Goal: Task Accomplishment & Management: Use online tool/utility

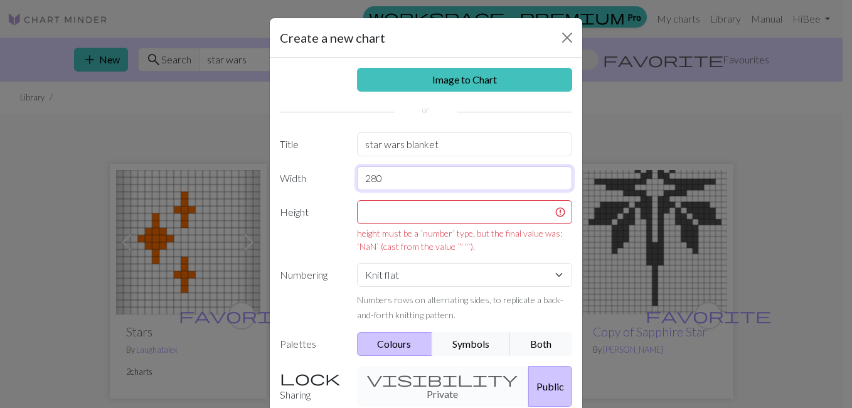
click at [395, 174] on input "280" at bounding box center [465, 178] width 216 height 24
type input "2"
type input "300"
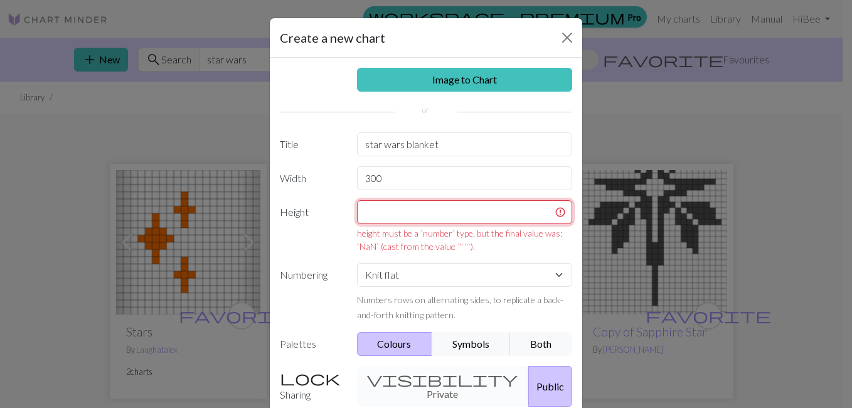
click at [393, 212] on input "text" at bounding box center [465, 212] width 216 height 24
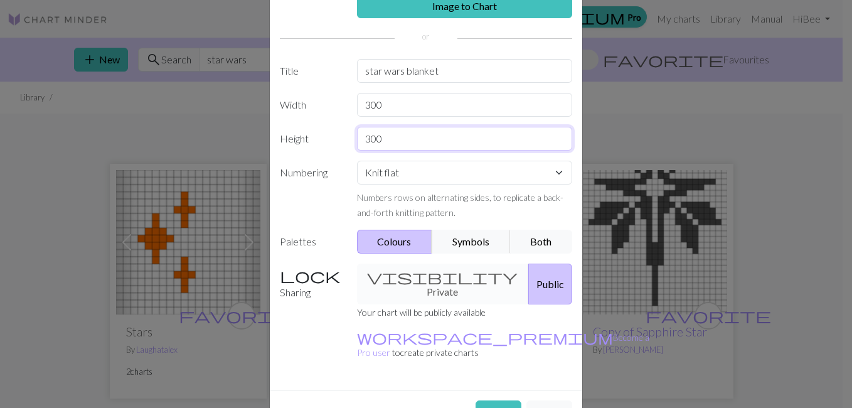
scroll to position [75, 0]
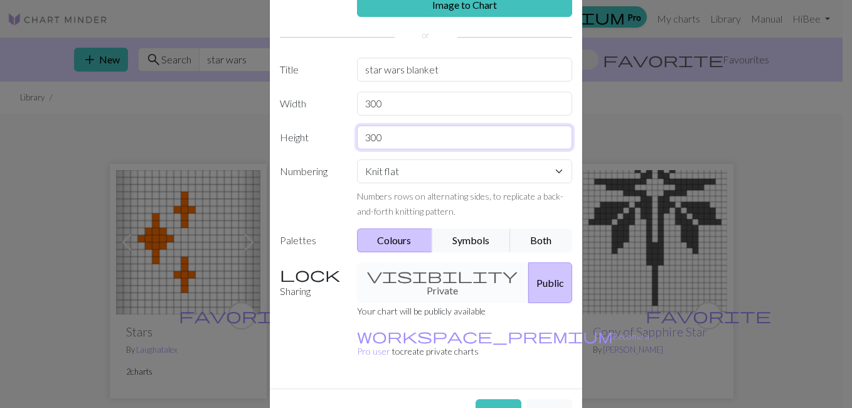
type input "300"
click at [417, 279] on div "visibility Private Public" at bounding box center [465, 282] width 231 height 41
click at [483, 399] on button "Create" at bounding box center [499, 411] width 46 height 24
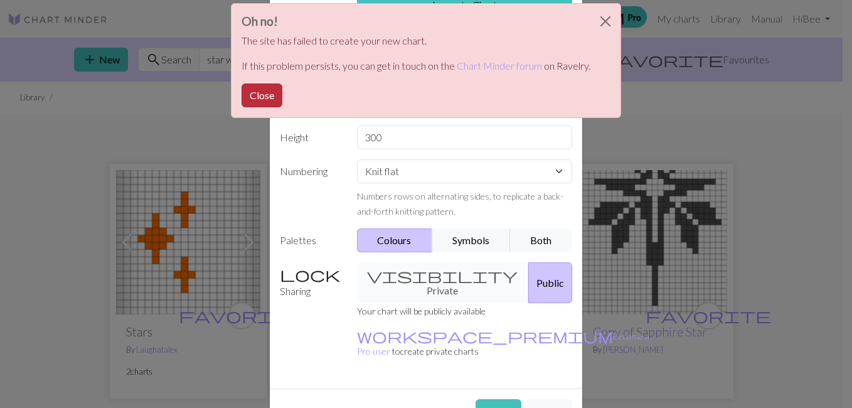
click at [257, 94] on button "Close" at bounding box center [262, 95] width 41 height 24
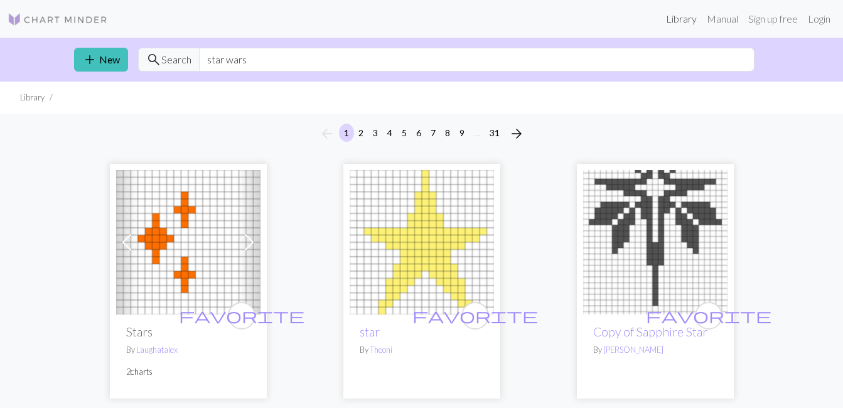
click at [678, 23] on link "Library" at bounding box center [681, 18] width 41 height 25
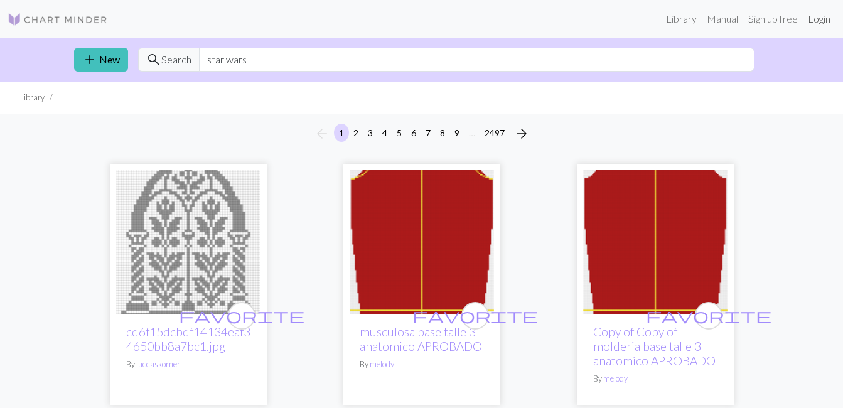
click at [816, 15] on link "Login" at bounding box center [819, 18] width 33 height 25
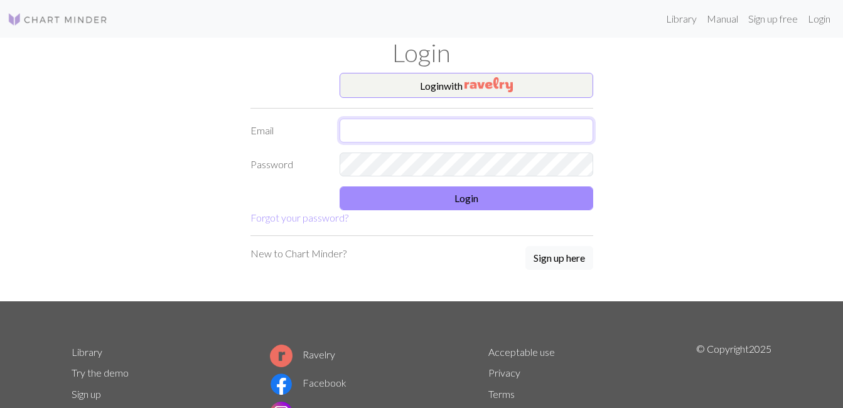
click at [453, 128] on input "text" at bounding box center [466, 131] width 254 height 24
type input "[EMAIL_ADDRESS][DOMAIN_NAME]"
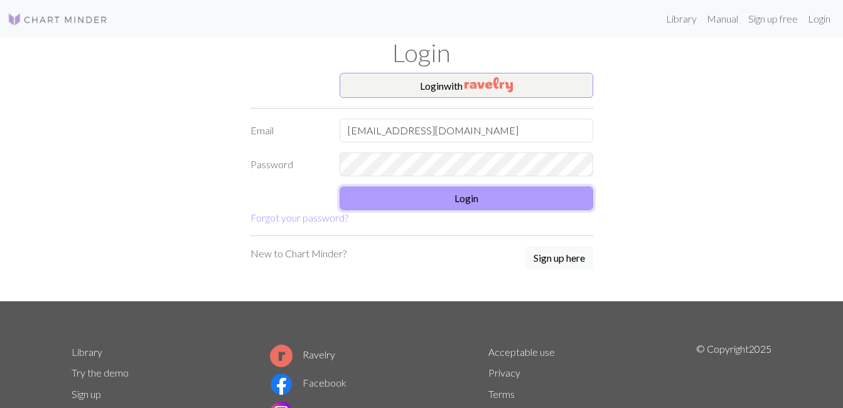
click at [468, 198] on button "Login" at bounding box center [466, 198] width 254 height 24
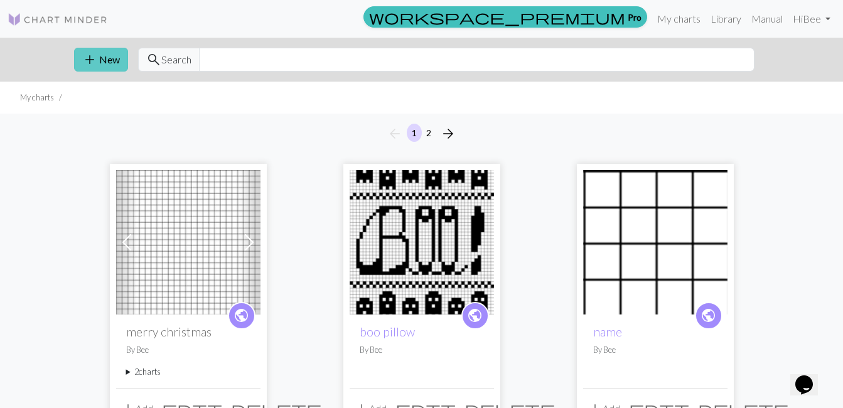
click at [103, 61] on button "add New" at bounding box center [101, 60] width 54 height 24
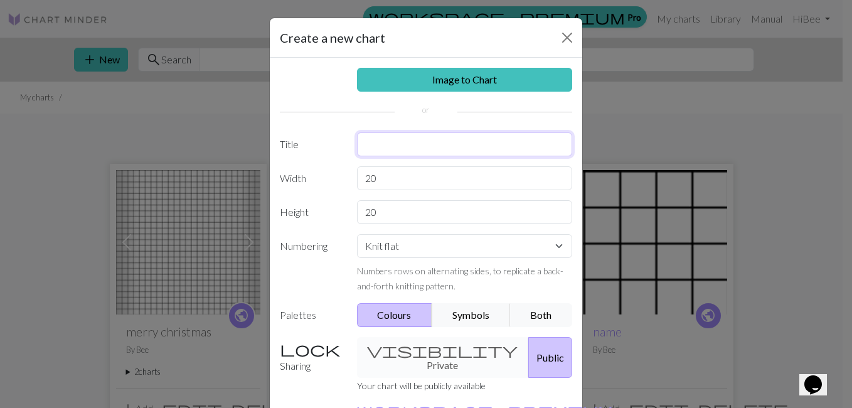
click at [406, 149] on input "text" at bounding box center [465, 144] width 216 height 24
type input "star wars blanket"
click at [412, 178] on input "20" at bounding box center [465, 178] width 216 height 24
type input "2"
type input "300"
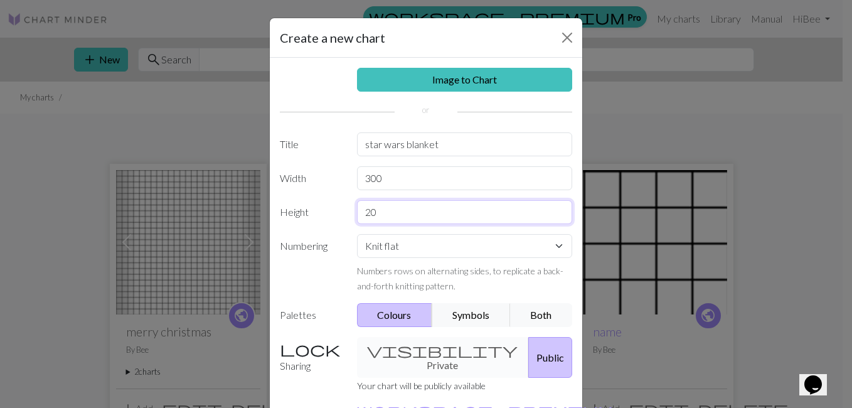
click at [398, 213] on input "20" at bounding box center [465, 212] width 216 height 24
type input "2"
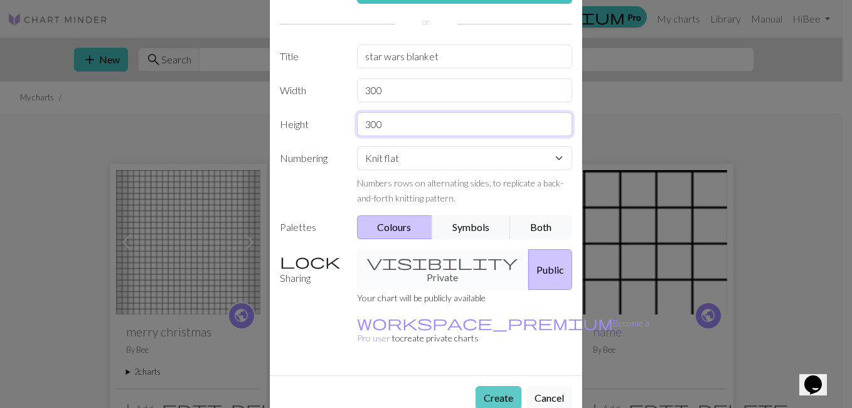
type input "300"
click at [483, 386] on button "Create" at bounding box center [499, 398] width 46 height 24
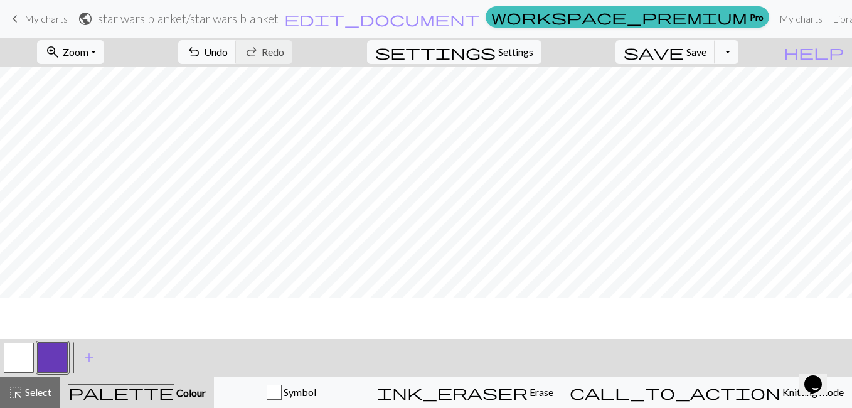
scroll to position [60, 0]
click at [104, 55] on button "zoom_in Zoom Zoom" at bounding box center [70, 52] width 67 height 24
click at [111, 83] on button "Fit all" at bounding box center [87, 80] width 99 height 20
click at [104, 56] on button "zoom_in Zoom Zoom" at bounding box center [70, 52] width 67 height 24
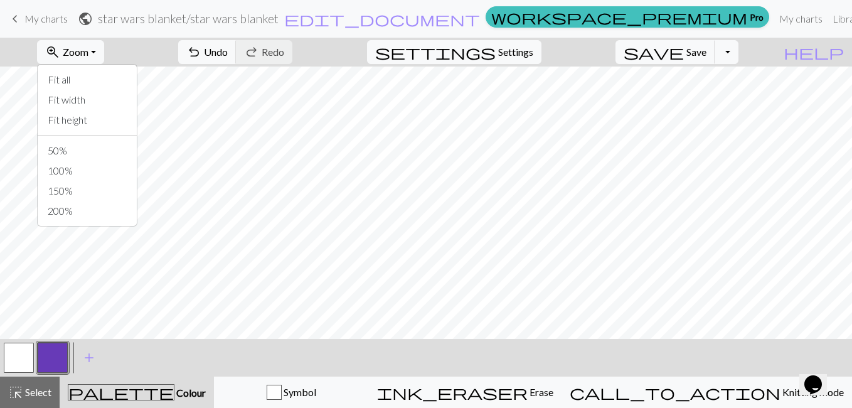
click at [159, 52] on div "zoom_in Zoom Zoom Fit all Fit width Fit height 50% 100% 150% 200% undo Undo Und…" at bounding box center [388, 52] width 776 height 29
click at [60, 362] on button "button" at bounding box center [53, 358] width 30 height 30
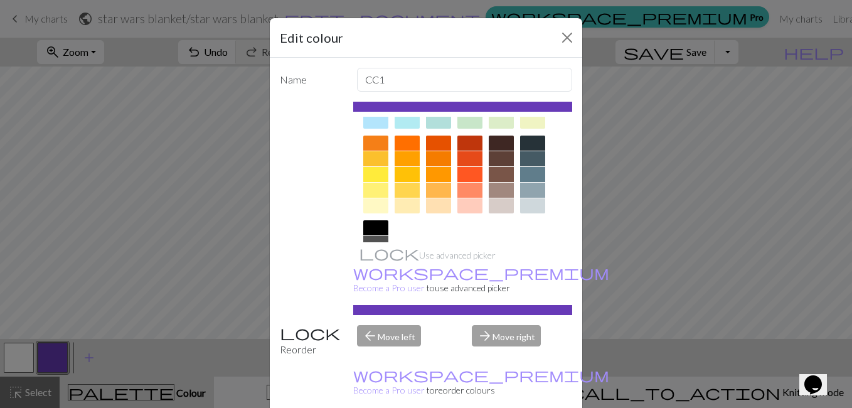
scroll to position [160, 0]
click at [377, 178] on div at bounding box center [375, 175] width 25 height 15
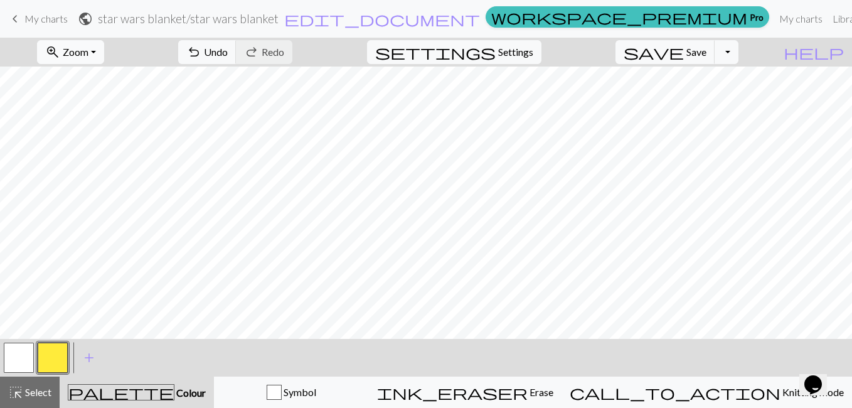
click at [104, 45] on button "zoom_in Zoom Zoom" at bounding box center [70, 52] width 67 height 24
click at [533, 55] on span "Settings" at bounding box center [515, 52] width 35 height 15
select select "aran"
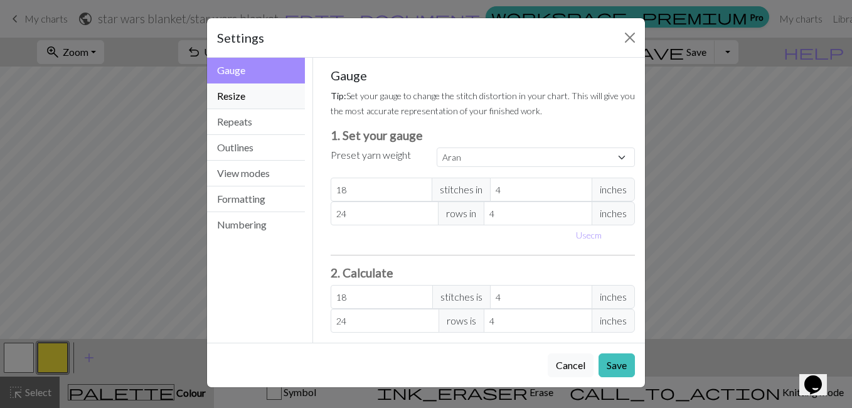
click at [270, 97] on button "Resize" at bounding box center [256, 96] width 98 height 26
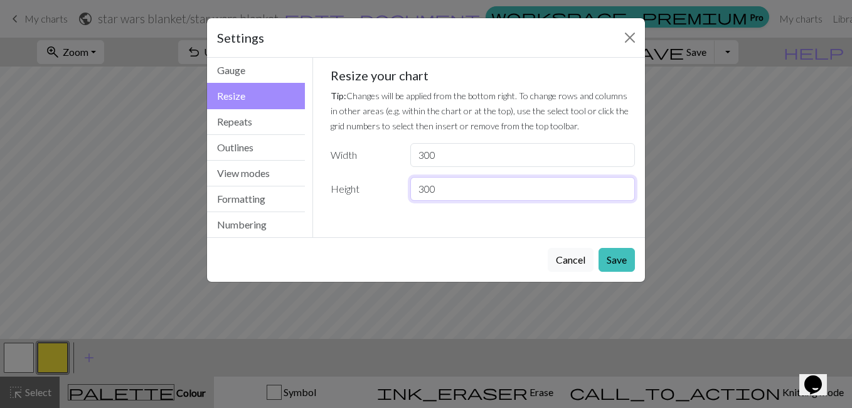
click at [440, 190] on input "300" at bounding box center [522, 189] width 225 height 24
type input "3"
type input "250"
click at [625, 258] on button "Save" at bounding box center [617, 260] width 36 height 24
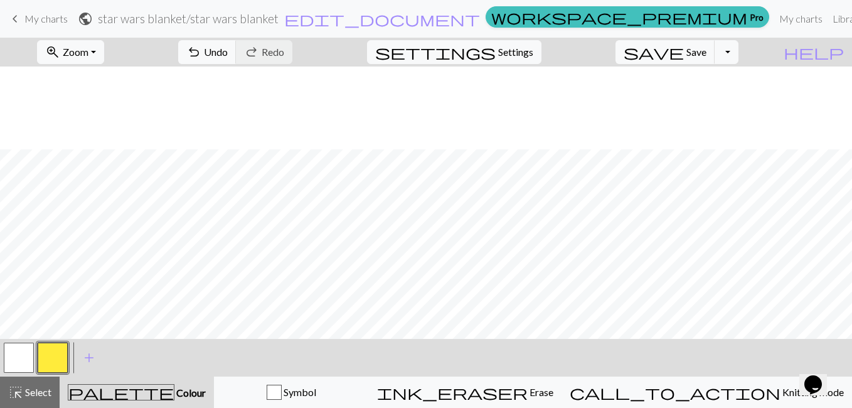
scroll to position [704, 0]
click at [104, 50] on button "zoom_in Zoom Zoom" at bounding box center [70, 52] width 67 height 24
click at [111, 85] on button "Fit all" at bounding box center [87, 80] width 99 height 20
click at [104, 48] on button "zoom_in Zoom Zoom" at bounding box center [70, 52] width 67 height 24
click at [110, 115] on button "Fit height" at bounding box center [87, 120] width 99 height 20
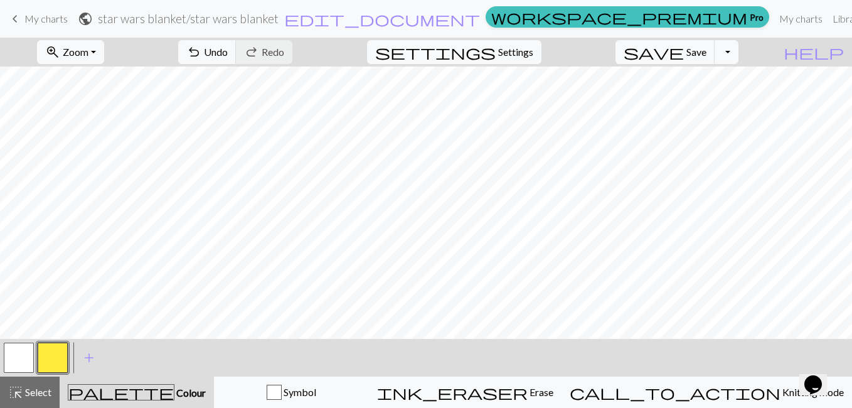
scroll to position [0, 0]
click at [104, 51] on button "zoom_in Zoom Zoom" at bounding box center [70, 52] width 67 height 24
click at [98, 161] on button "100%" at bounding box center [87, 171] width 99 height 20
click at [104, 52] on button "zoom_in Zoom Zoom" at bounding box center [70, 52] width 67 height 24
click at [103, 188] on button "150%" at bounding box center [87, 191] width 99 height 20
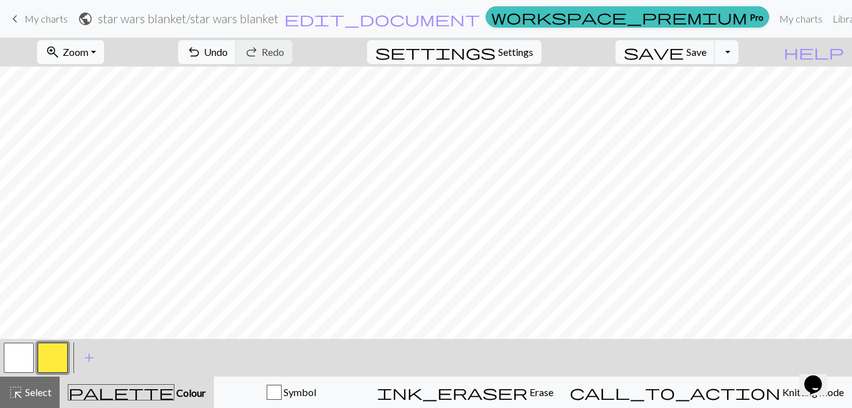
click at [104, 55] on button "zoom_in Zoom Zoom" at bounding box center [70, 52] width 67 height 24
click at [99, 147] on button "50%" at bounding box center [87, 151] width 99 height 20
click at [104, 56] on button "zoom_in Zoom Zoom" at bounding box center [70, 52] width 67 height 24
click at [111, 73] on button "Fit all" at bounding box center [87, 80] width 99 height 20
click at [525, 56] on span "Settings" at bounding box center [515, 52] width 35 height 15
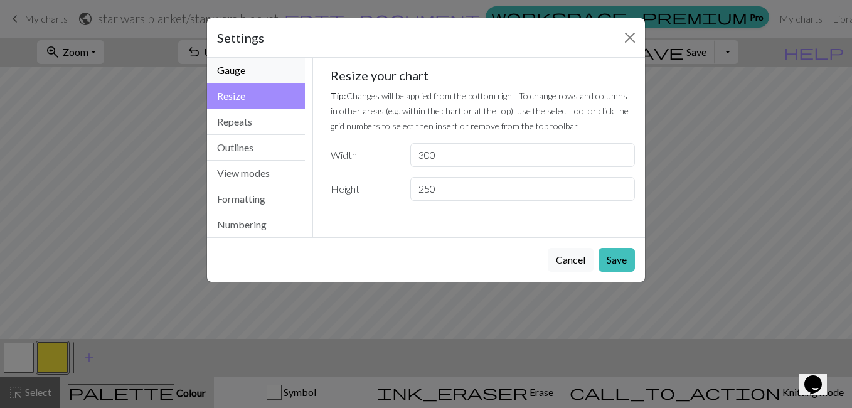
click at [266, 75] on button "Gauge" at bounding box center [256, 71] width 98 height 26
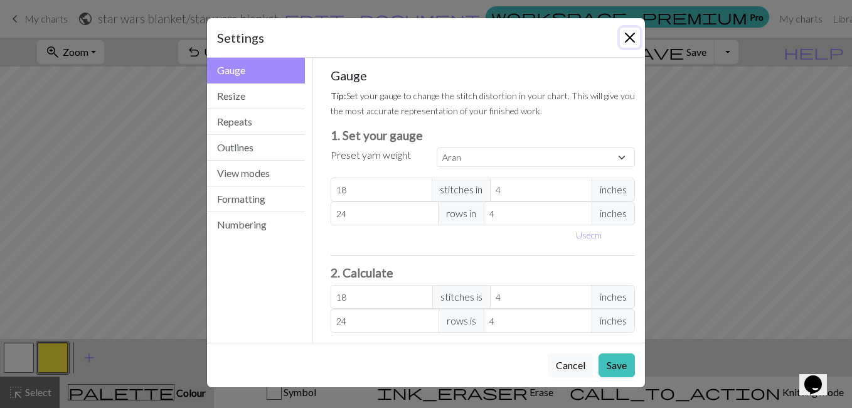
click at [632, 39] on button "Close" at bounding box center [630, 38] width 20 height 20
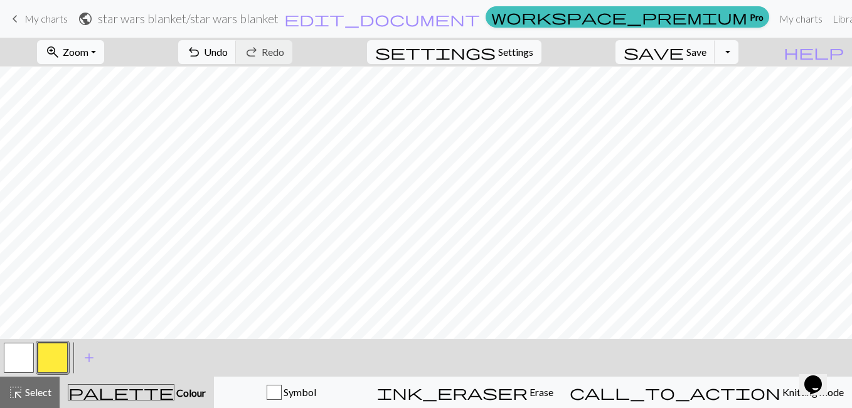
scroll to position [122, 0]
click at [104, 45] on button "zoom_in Zoom Zoom" at bounding box center [70, 52] width 67 height 24
click at [105, 149] on button "50%" at bounding box center [87, 151] width 99 height 20
click at [104, 60] on button "zoom_in Zoom Zoom" at bounding box center [70, 52] width 67 height 24
click at [107, 168] on button "100%" at bounding box center [87, 171] width 99 height 20
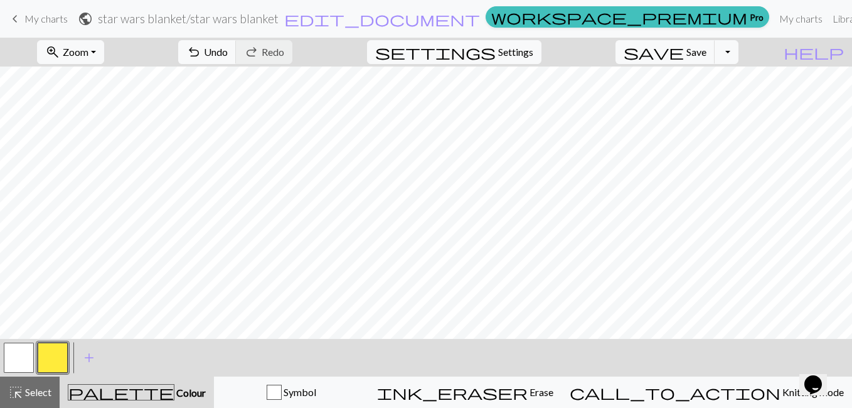
scroll to position [1057, 0]
click at [104, 56] on button "zoom_in Zoom Zoom" at bounding box center [70, 52] width 67 height 24
click at [112, 84] on button "Fit all" at bounding box center [87, 80] width 99 height 20
click at [88, 51] on span "Zoom" at bounding box center [76, 52] width 26 height 12
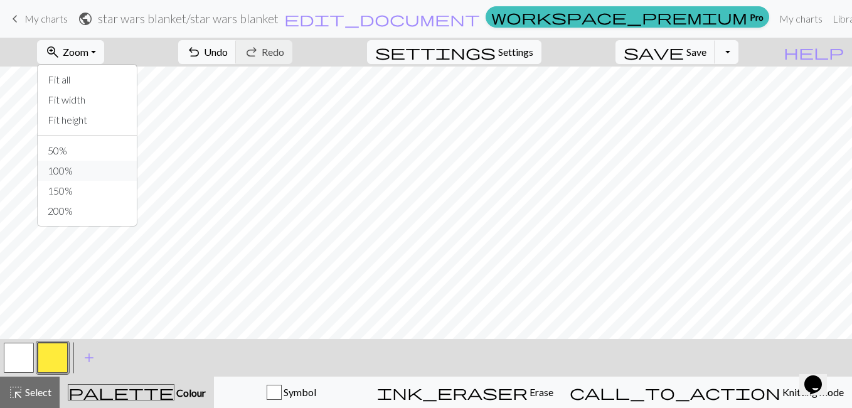
click at [104, 164] on button "100%" at bounding box center [87, 171] width 99 height 20
click at [104, 48] on button "zoom_in Zoom Zoom" at bounding box center [70, 52] width 67 height 24
click at [105, 86] on button "Fit all" at bounding box center [87, 80] width 99 height 20
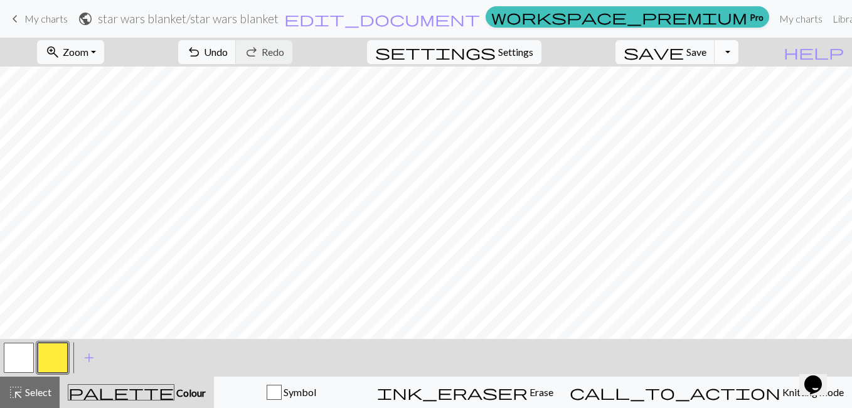
click at [739, 55] on button "Toggle Dropdown" at bounding box center [727, 52] width 24 height 24
click at [496, 53] on span "settings" at bounding box center [435, 52] width 120 height 18
select select "aran"
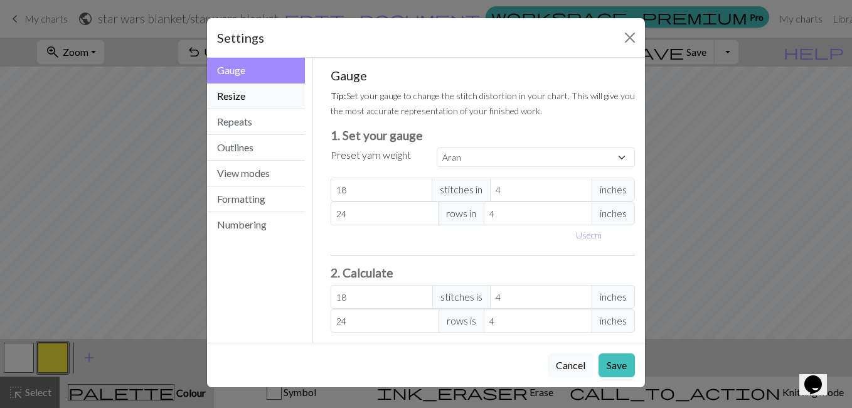
click at [276, 97] on button "Resize" at bounding box center [256, 96] width 98 height 26
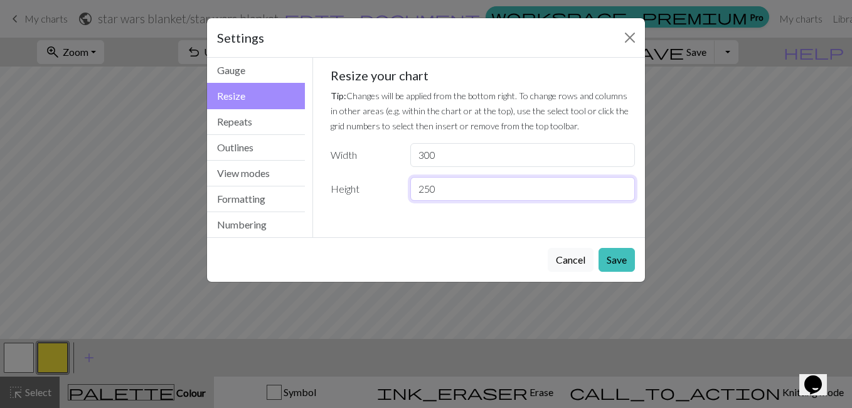
click at [473, 196] on input "250" at bounding box center [522, 189] width 225 height 24
type input "2"
type input "170"
click at [461, 156] on input "300" at bounding box center [522, 155] width 225 height 24
click at [477, 161] on input "300" at bounding box center [522, 155] width 225 height 24
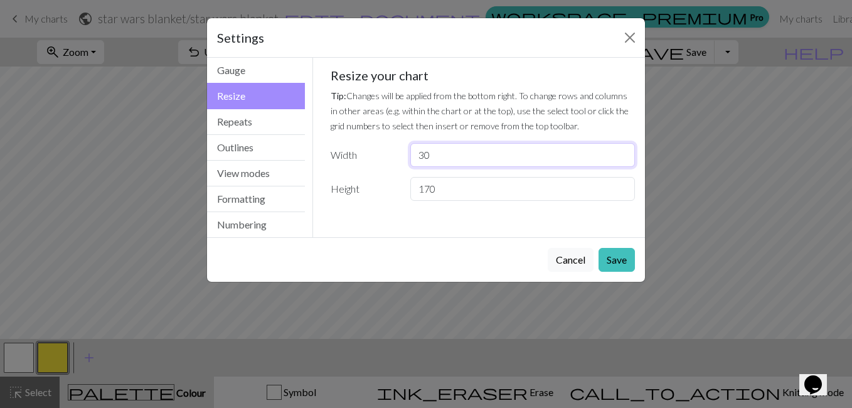
type input "3"
type input "200"
click at [622, 262] on button "Save" at bounding box center [617, 260] width 36 height 24
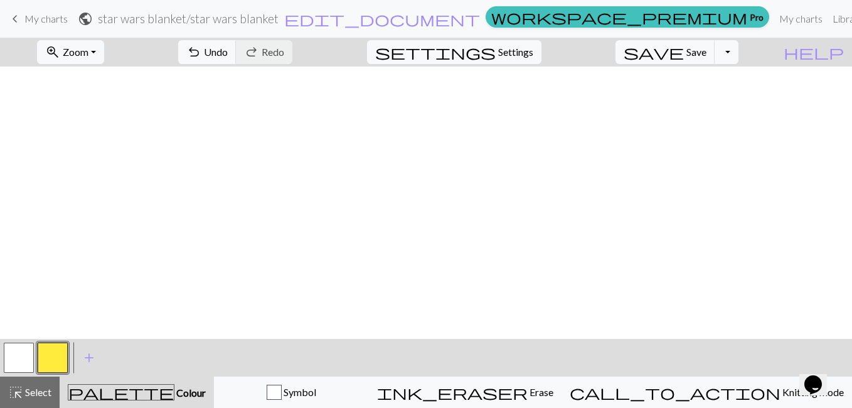
scroll to position [0, 0]
